Goal: Information Seeking & Learning: Learn about a topic

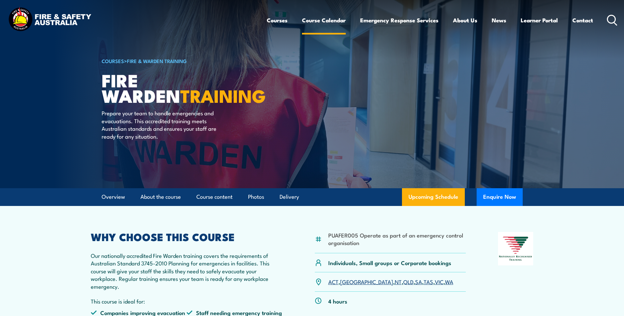
click at [323, 20] on link "Course Calendar" at bounding box center [324, 20] width 44 height 17
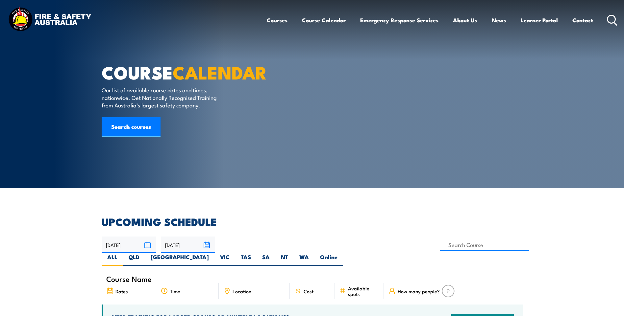
click at [145, 254] on label "QLD" at bounding box center [134, 260] width 22 height 13
click at [144, 254] on input "QLD" at bounding box center [141, 256] width 4 height 4
radio input "true"
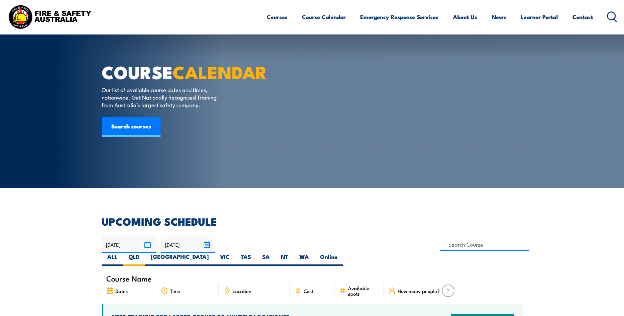
scroll to position [99, 0]
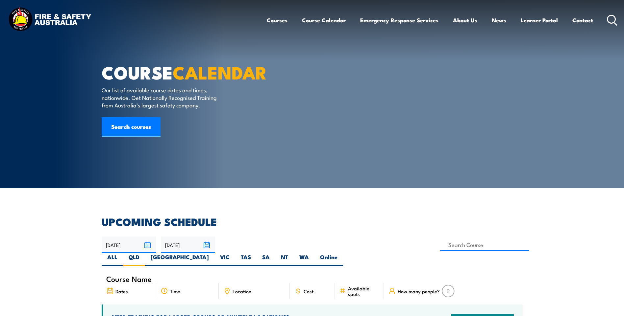
click at [207, 245] on input "[DATE]" at bounding box center [188, 245] width 54 height 17
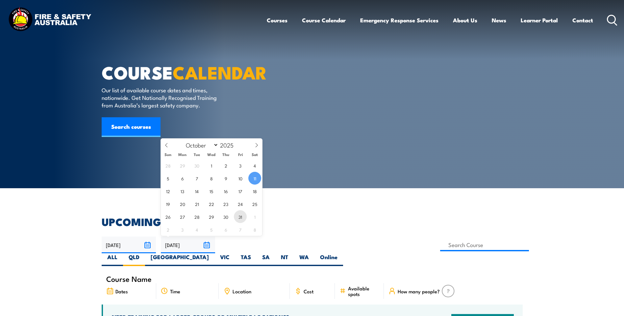
click at [239, 216] on span "31" at bounding box center [240, 217] width 13 height 13
type input "[DATE]"
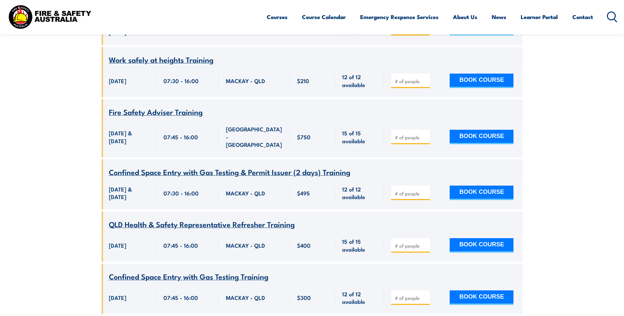
scroll to position [12387, 0]
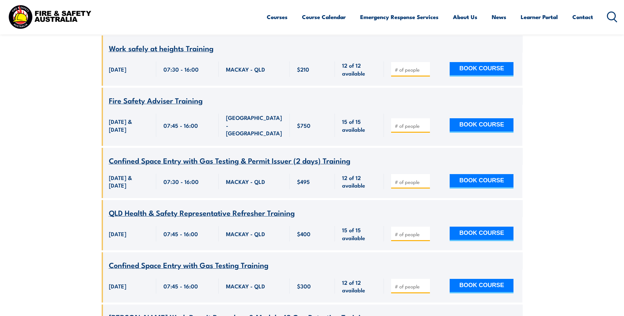
click at [163, 106] on span "Fire Safety Adviser Training" at bounding box center [156, 100] width 94 height 11
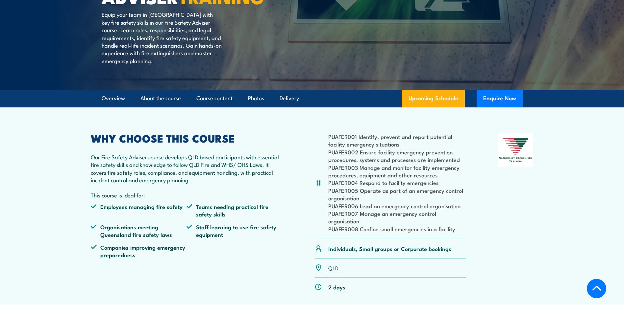
scroll to position [132, 0]
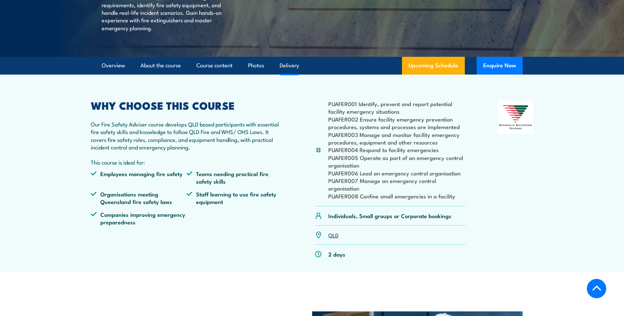
click at [292, 74] on link "Delivery" at bounding box center [289, 65] width 19 height 17
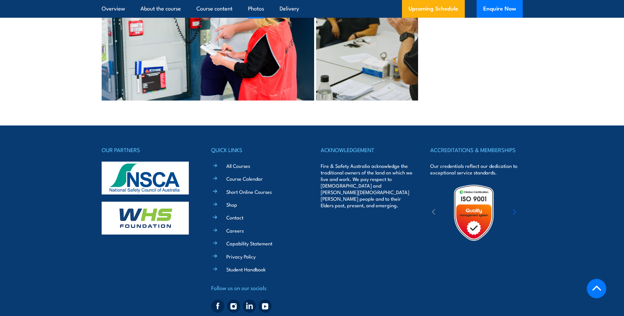
scroll to position [1997, 0]
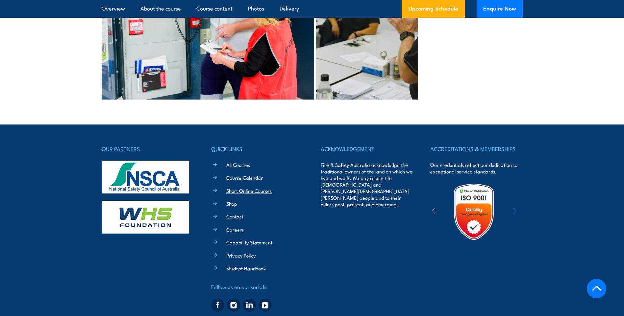
click at [237, 188] on link "Short Online Courses" at bounding box center [248, 191] width 45 height 7
